Goal: Ask a question: Seek information or help from site administrators or community

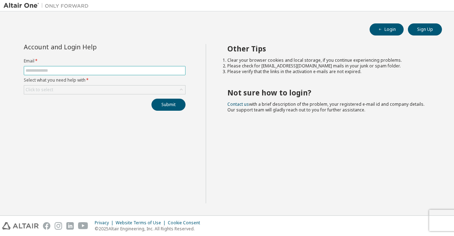
click at [61, 71] on input "text" at bounding box center [105, 71] width 158 height 6
paste input "**********"
type input "**********"
click at [75, 90] on div "Click to select" at bounding box center [104, 89] width 161 height 9
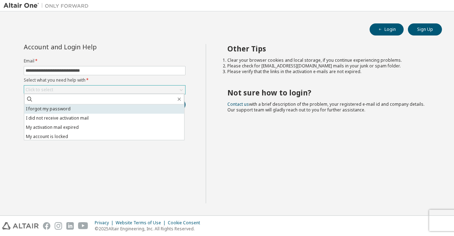
click at [66, 109] on li "I forgot my password" at bounding box center [104, 108] width 160 height 9
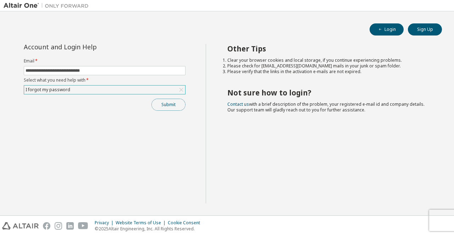
click at [176, 105] on button "Submit" at bounding box center [168, 105] width 34 height 12
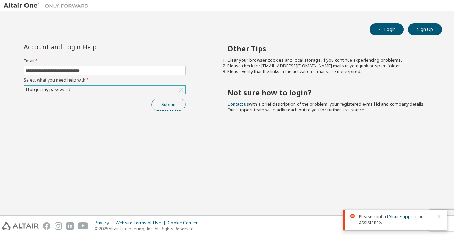
click at [161, 103] on button "Submit" at bounding box center [168, 105] width 34 height 12
click at [402, 216] on link "Altair support" at bounding box center [402, 216] width 28 height 6
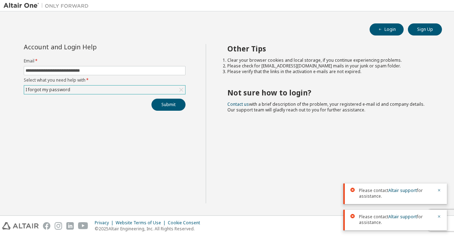
click at [372, 131] on div "Other Tips Clear your browser cookies and local storage, if you continue experi…" at bounding box center [328, 123] width 245 height 159
click at [130, 91] on div "I forgot my password" at bounding box center [104, 89] width 161 height 9
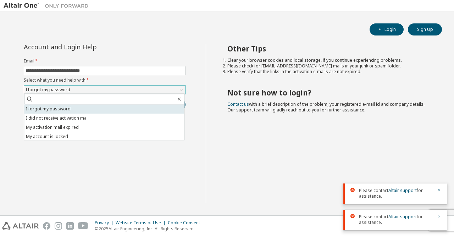
click at [90, 110] on li "I forgot my password" at bounding box center [104, 108] width 160 height 9
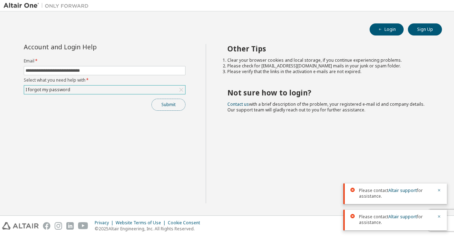
click at [177, 106] on button "Submit" at bounding box center [168, 105] width 34 height 12
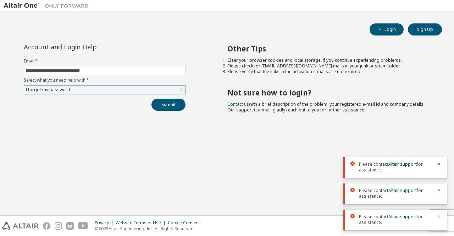
click at [226, 145] on div "Other Tips Clear your browser cookies and local storage, if you continue experi…" at bounding box center [328, 123] width 245 height 159
click at [236, 104] on link "Contact us" at bounding box center [238, 104] width 22 height 6
click at [440, 163] on icon "button" at bounding box center [439, 164] width 4 height 4
click at [439, 189] on icon "button" at bounding box center [439, 190] width 4 height 4
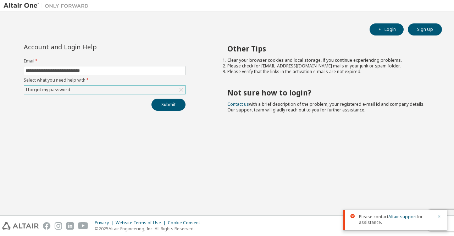
click at [440, 214] on button "button" at bounding box center [439, 217] width 4 height 6
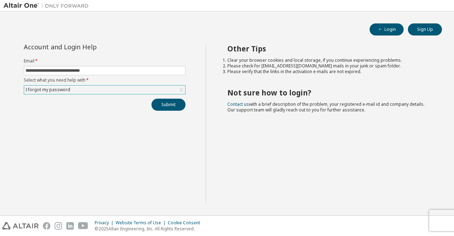
click at [120, 93] on div "I forgot my password" at bounding box center [104, 89] width 161 height 9
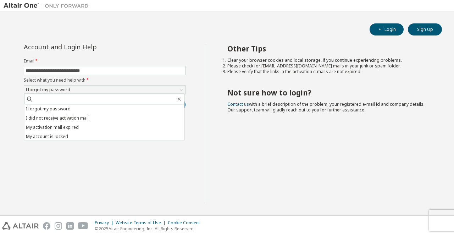
drag, startPoint x: 311, startPoint y: 162, endPoint x: 305, endPoint y: 168, distance: 8.5
click at [311, 162] on div "Other Tips Clear your browser cookies and local storage, if you continue experi…" at bounding box center [328, 123] width 245 height 159
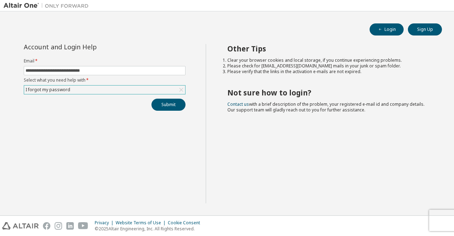
click at [92, 88] on div "I forgot my password" at bounding box center [104, 89] width 161 height 9
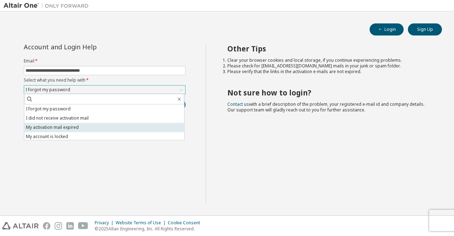
click at [82, 127] on li "My activation mail expired" at bounding box center [104, 127] width 160 height 9
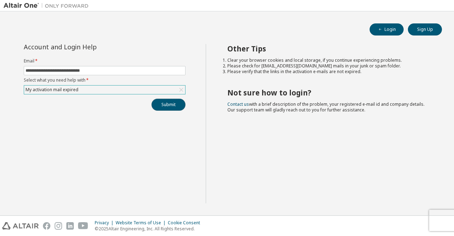
click at [172, 100] on button "Submit" at bounding box center [168, 105] width 34 height 12
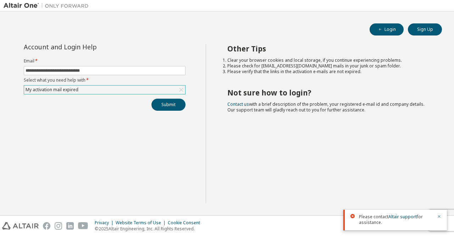
click at [65, 88] on div "My activation mail expired" at bounding box center [51, 90] width 55 height 8
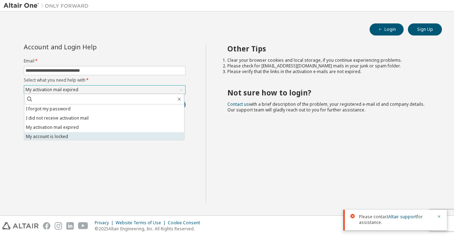
click at [95, 133] on li "My account is locked" at bounding box center [104, 136] width 160 height 9
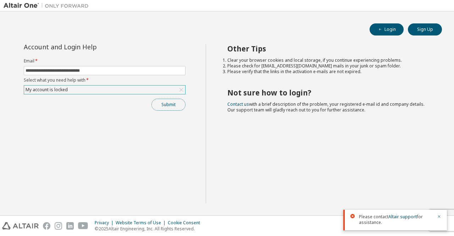
click at [157, 109] on button "Submit" at bounding box center [168, 105] width 34 height 12
